Goal: Information Seeking & Learning: Learn about a topic

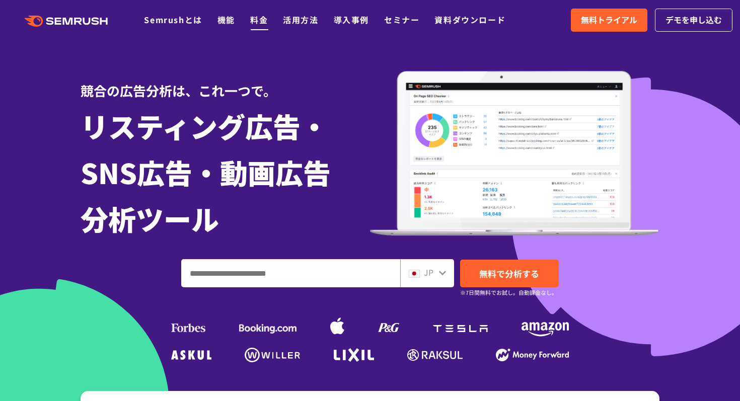
click at [263, 23] on link "料金" at bounding box center [259, 20] width 18 height 12
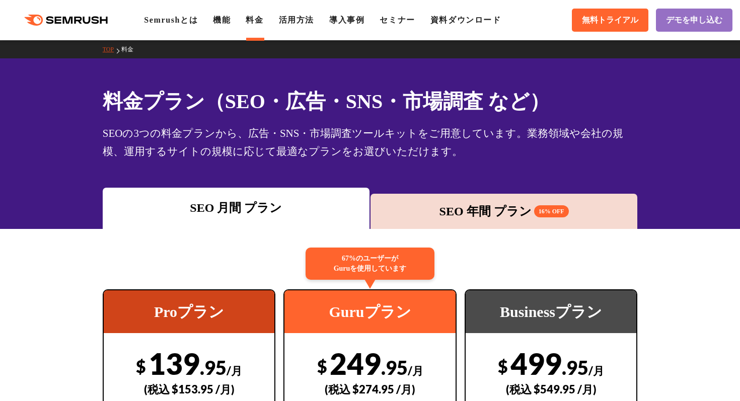
click at [253, 204] on div "SEO 月間 プラン" at bounding box center [236, 208] width 257 height 18
